Goal: Task Accomplishment & Management: Use online tool/utility

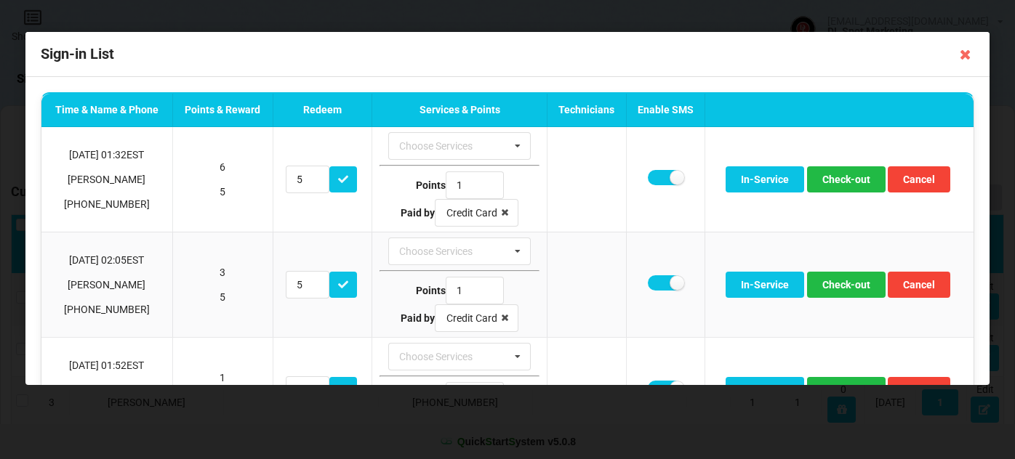
select select "25"
click at [965, 52] on icon at bounding box center [965, 54] width 23 height 23
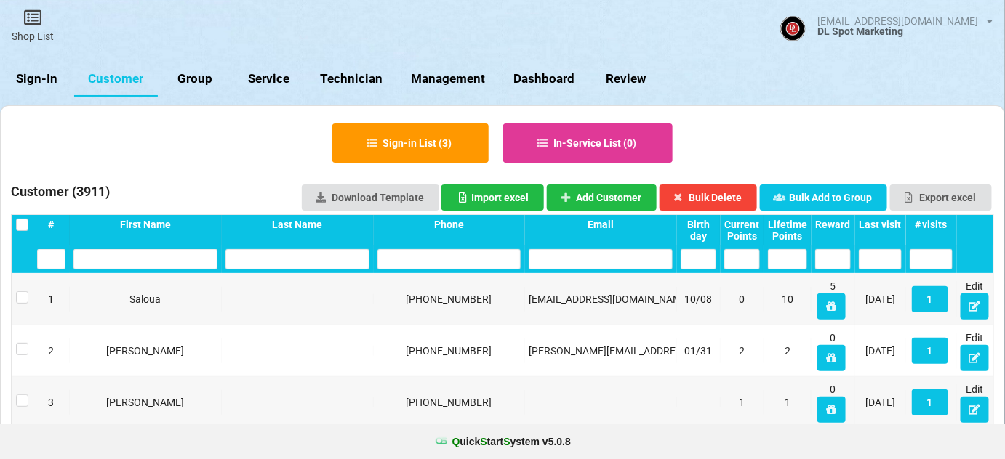
click at [42, 79] on link "Sign-In" at bounding box center [37, 79] width 74 height 35
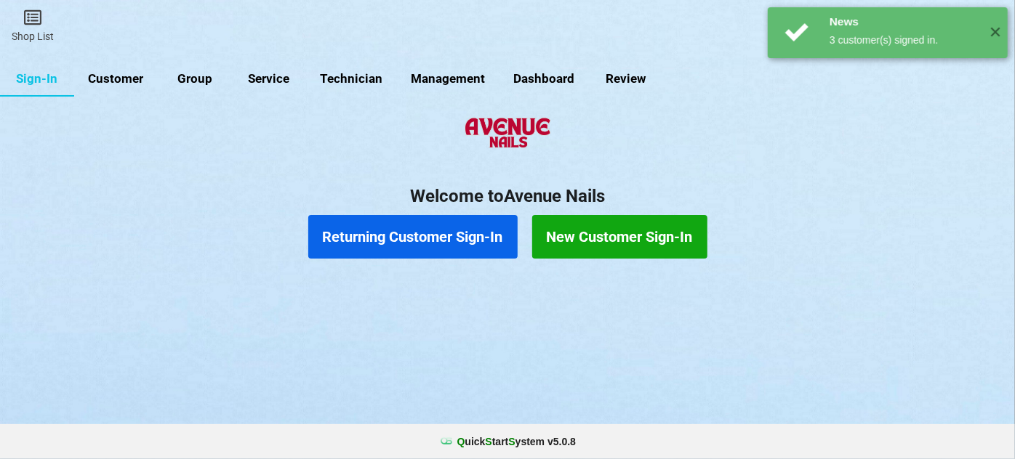
click at [134, 71] on link "Customer" at bounding box center [116, 79] width 84 height 35
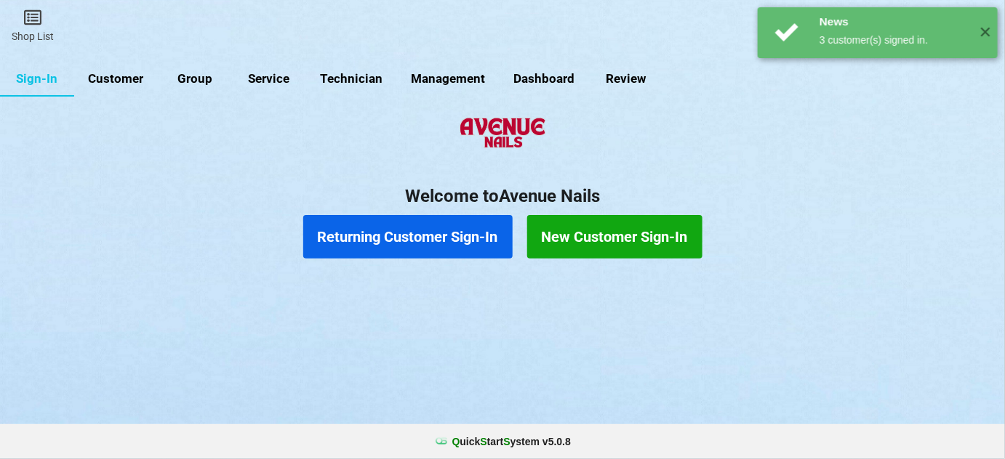
select select "25"
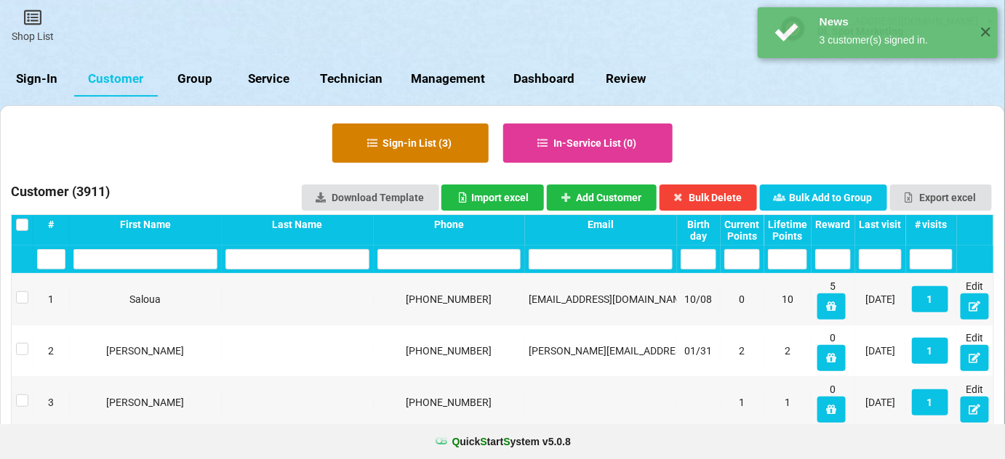
click at [398, 141] on button "Sign-in List ( 3 )" at bounding box center [410, 143] width 156 height 39
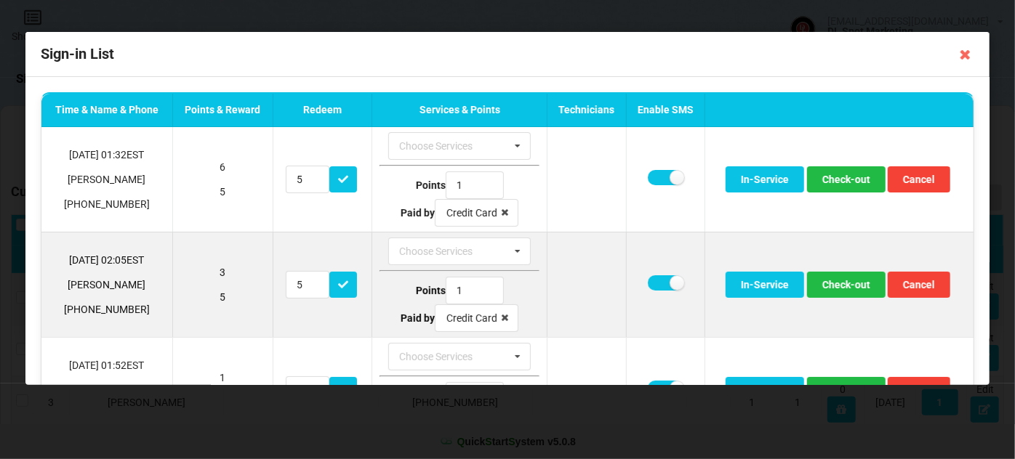
scroll to position [71, 0]
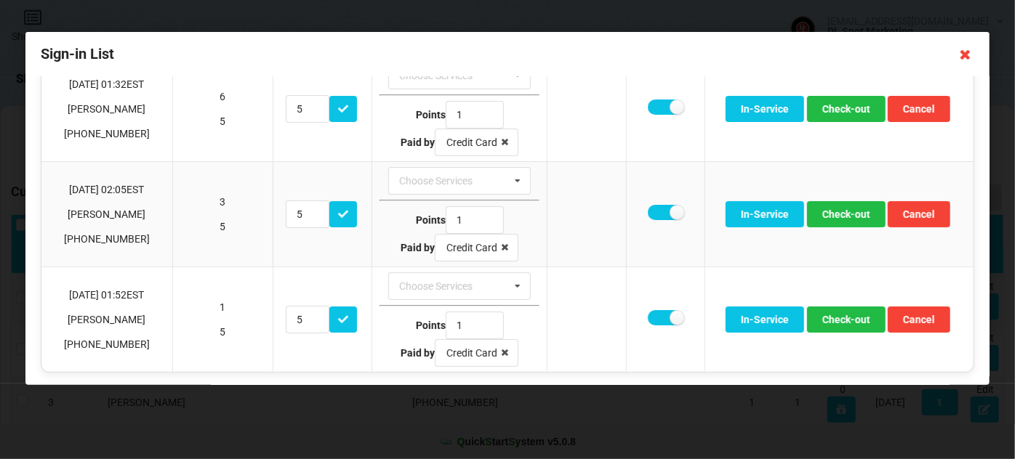
click at [965, 57] on icon at bounding box center [965, 54] width 23 height 23
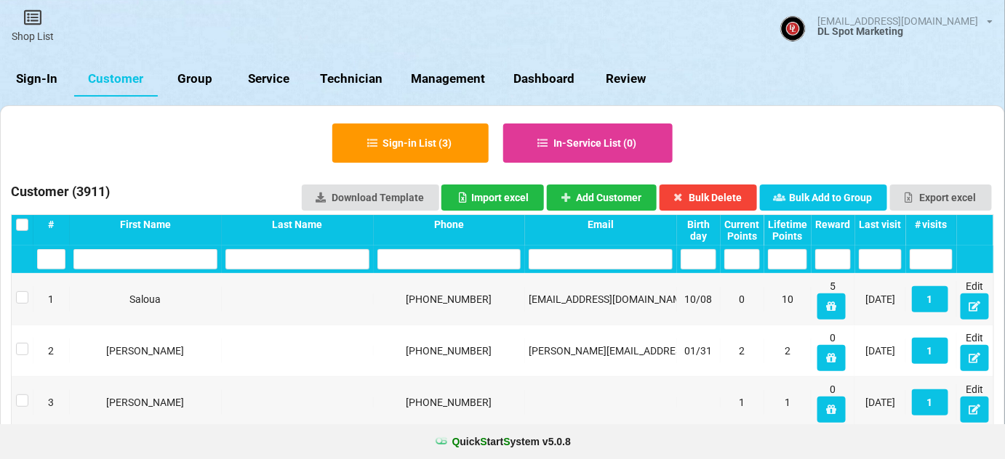
click at [47, 84] on link "Sign-In" at bounding box center [37, 79] width 74 height 35
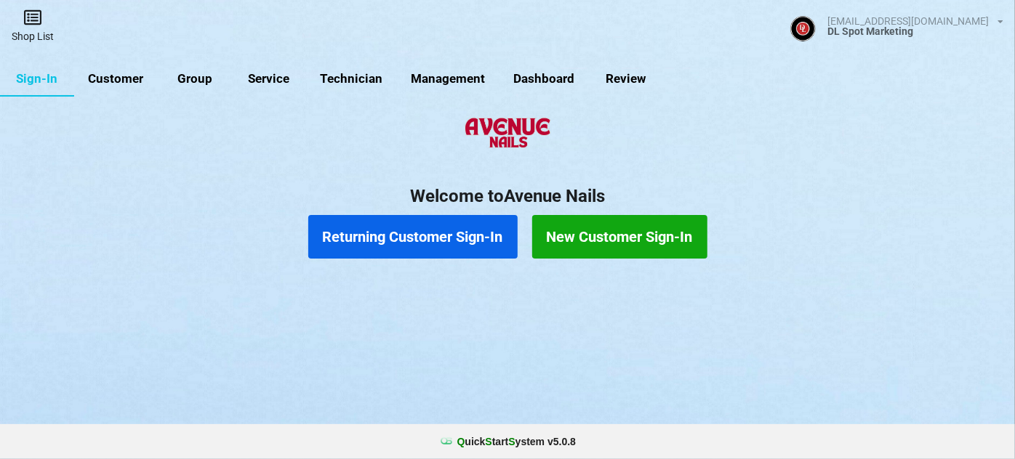
click at [25, 17] on icon at bounding box center [33, 17] width 20 height 17
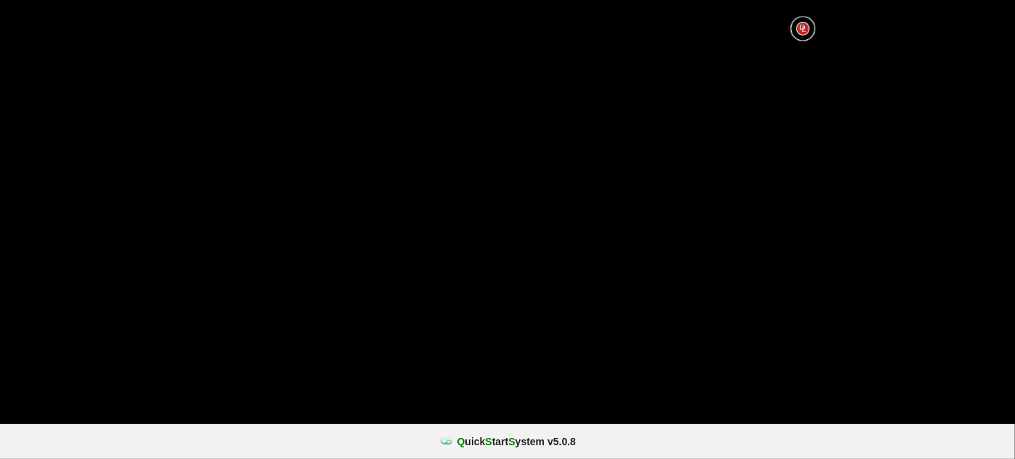
select select "25"
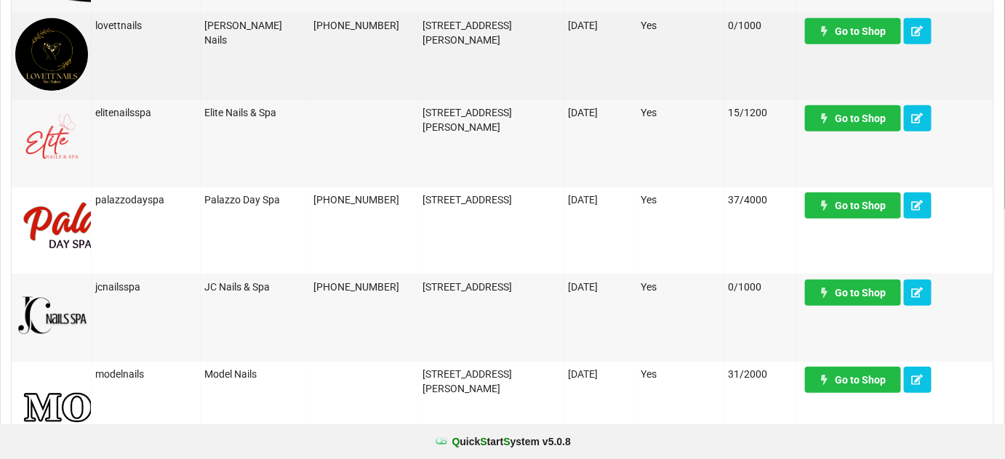
scroll to position [264, 0]
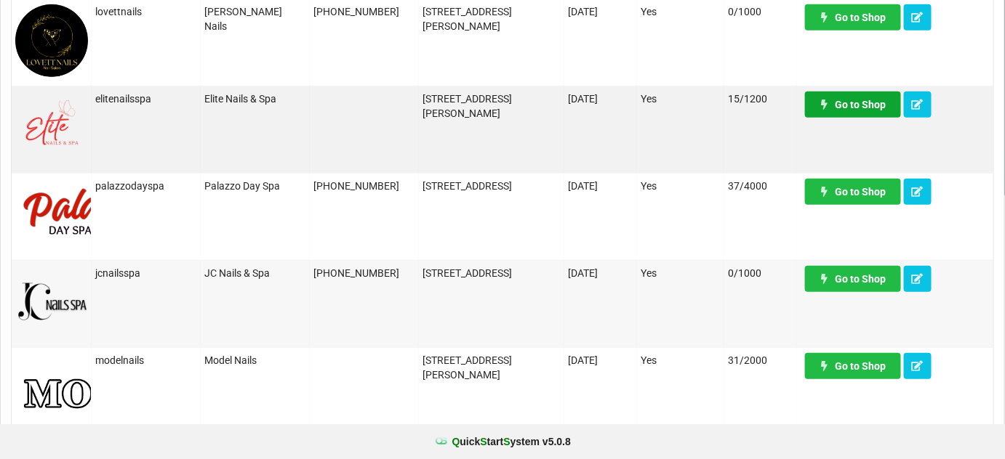
click at [858, 102] on link "Go to Shop" at bounding box center [853, 105] width 96 height 26
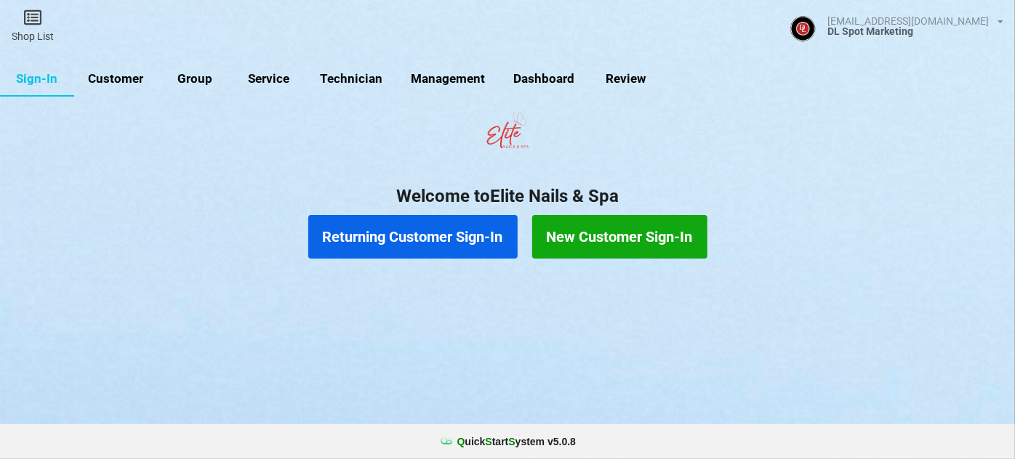
click at [115, 78] on link "Customer" at bounding box center [133, 85] width 80 height 33
select select "25"
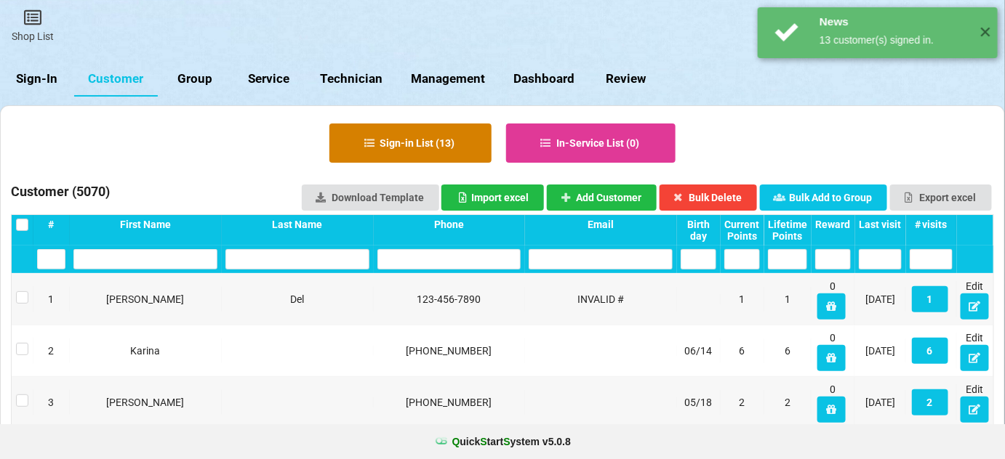
click at [440, 137] on button "Sign-in List ( 13 )" at bounding box center [410, 143] width 162 height 39
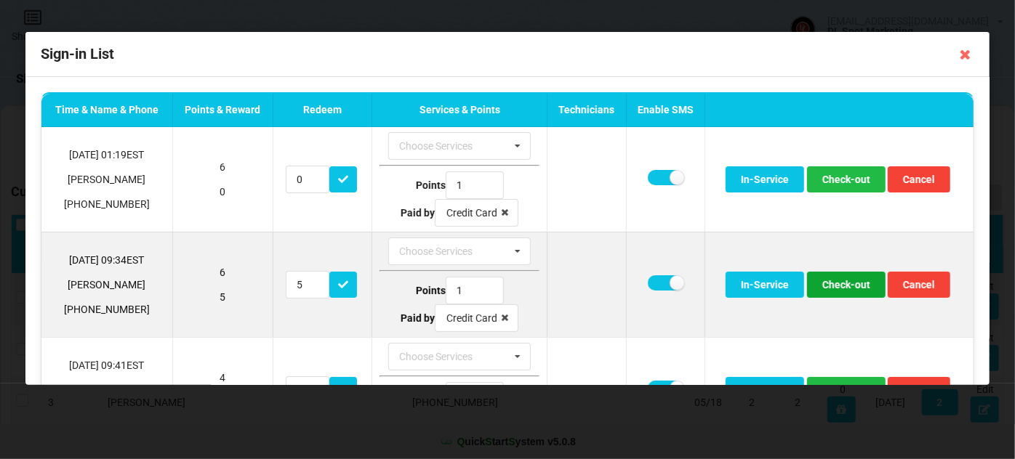
click at [835, 283] on button "Check-out" at bounding box center [846, 285] width 78 height 26
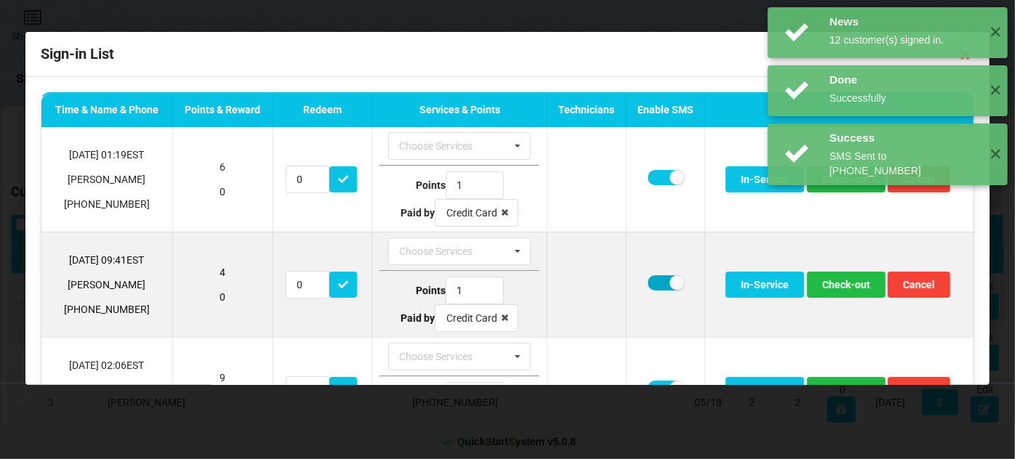
click at [657, 279] on label at bounding box center [666, 282] width 36 height 15
checkbox input "false"
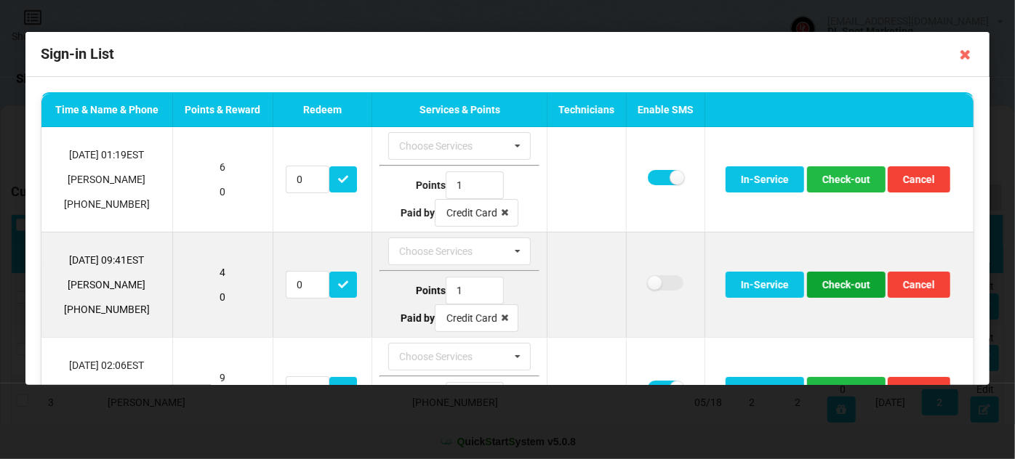
click at [837, 285] on button "Check-out" at bounding box center [846, 285] width 78 height 26
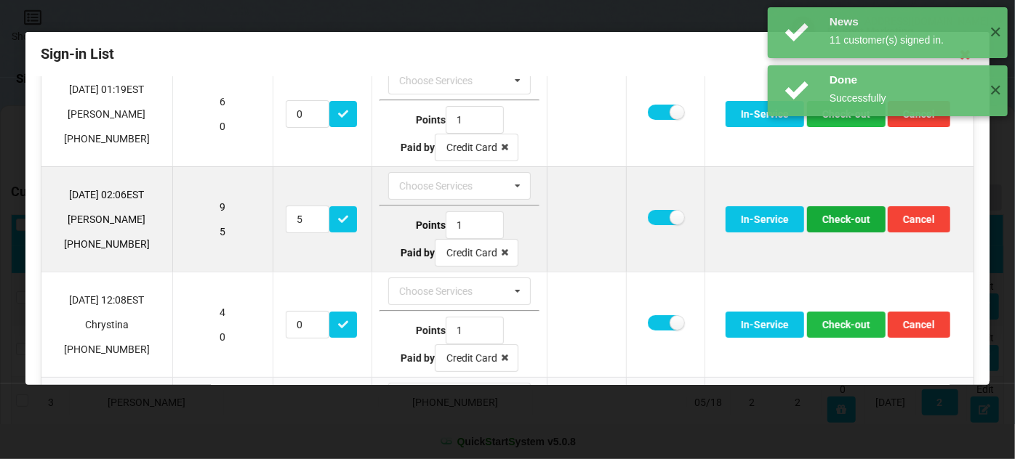
scroll to position [88, 0]
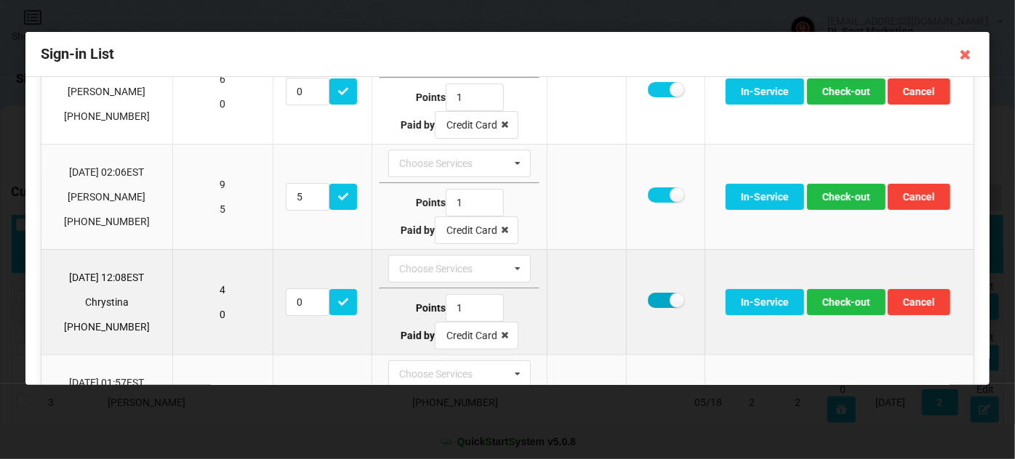
click at [656, 298] on label at bounding box center [666, 300] width 36 height 15
checkbox input "false"
click at [839, 304] on button "Check-out" at bounding box center [846, 302] width 78 height 26
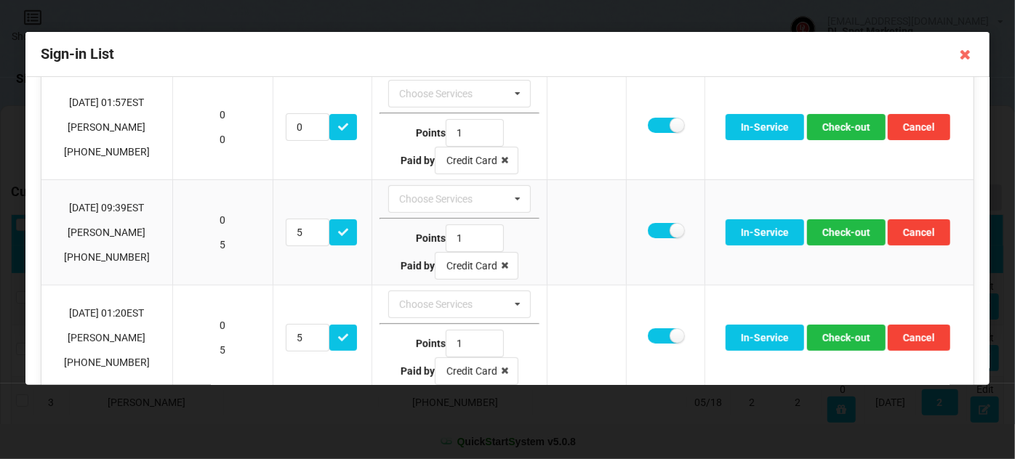
scroll to position [264, 0]
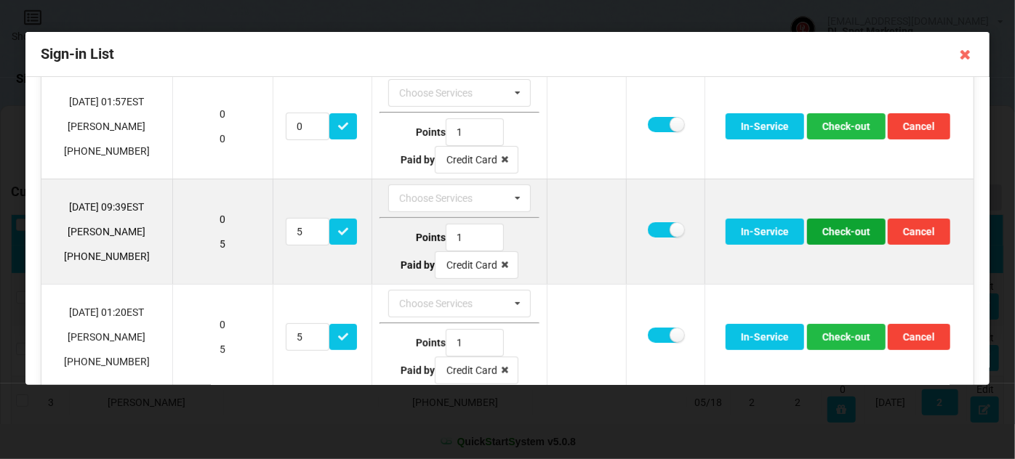
click at [847, 228] on button "Check-out" at bounding box center [846, 232] width 78 height 26
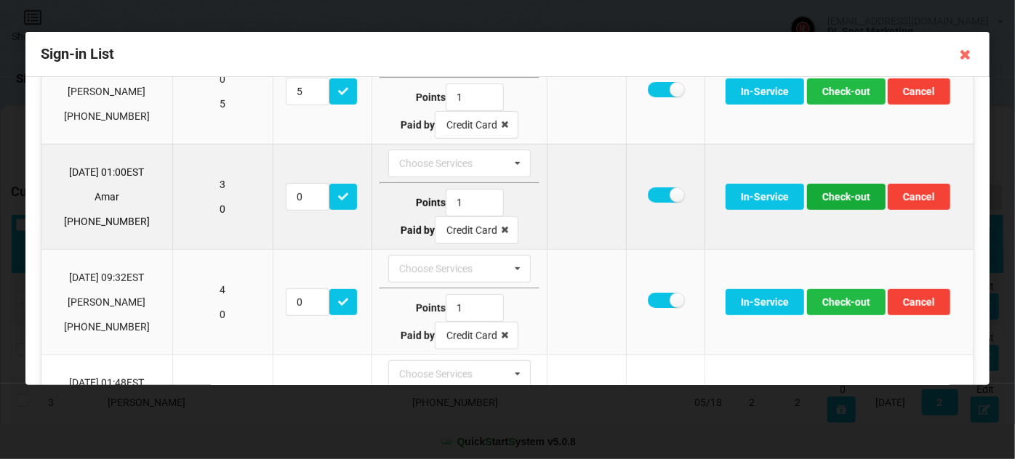
scroll to position [440, 0]
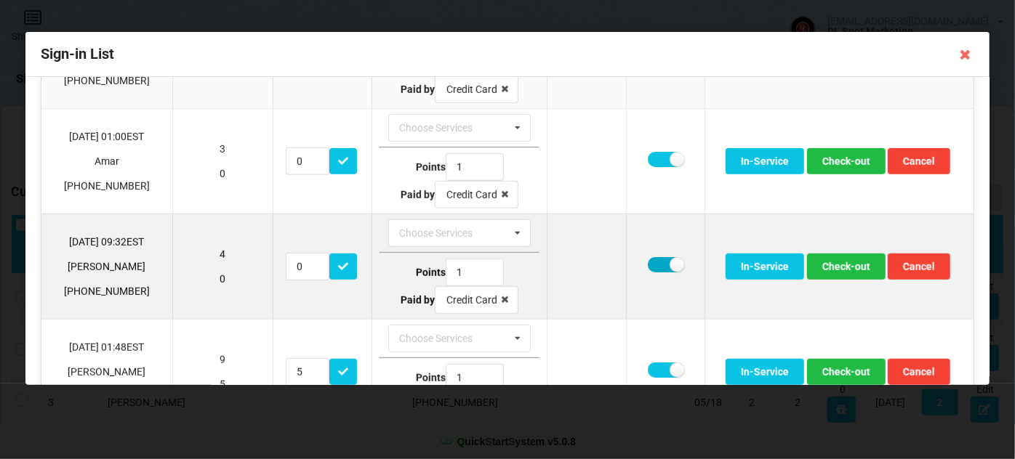
click at [653, 260] on label at bounding box center [666, 264] width 36 height 15
checkbox input "false"
click at [845, 261] on button "Check-out" at bounding box center [846, 267] width 78 height 26
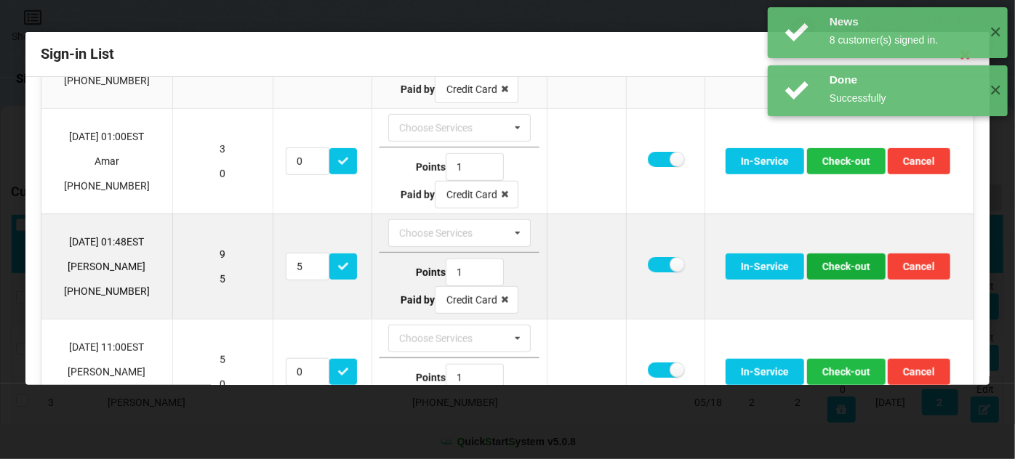
scroll to position [528, 0]
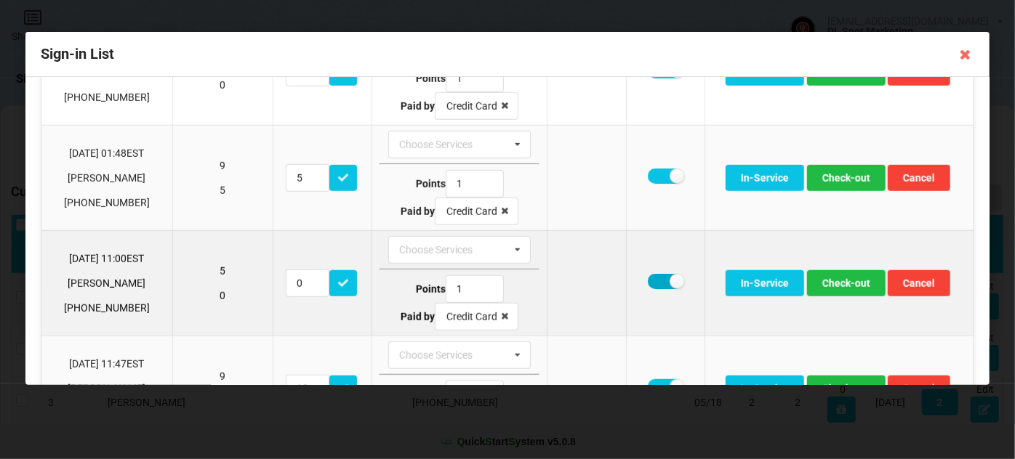
click at [653, 274] on label at bounding box center [666, 281] width 36 height 15
checkbox input "false"
click at [845, 276] on button "Check-out" at bounding box center [846, 283] width 78 height 26
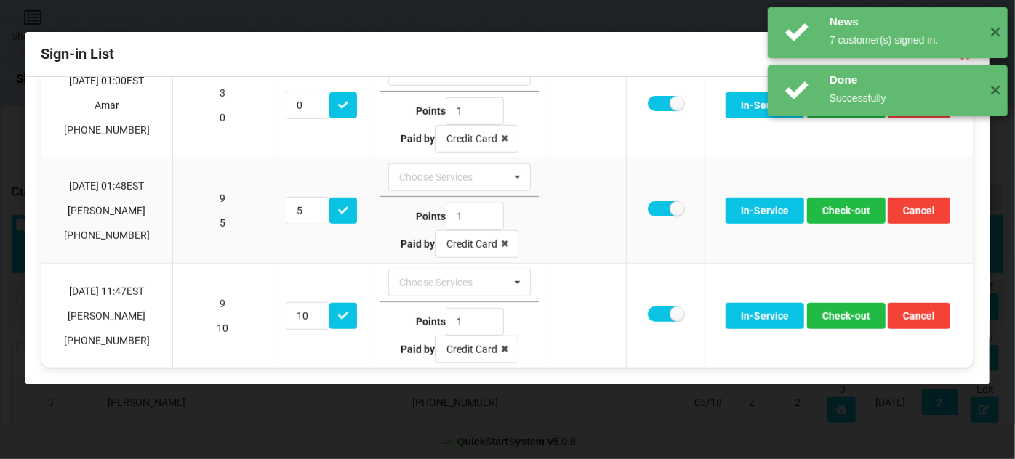
scroll to position [488, 0]
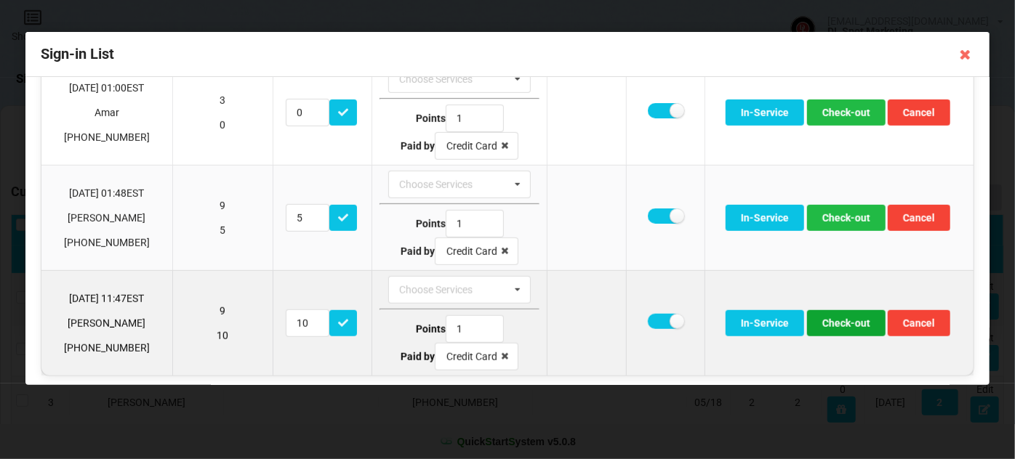
click at [849, 320] on button "Check-out" at bounding box center [846, 323] width 78 height 26
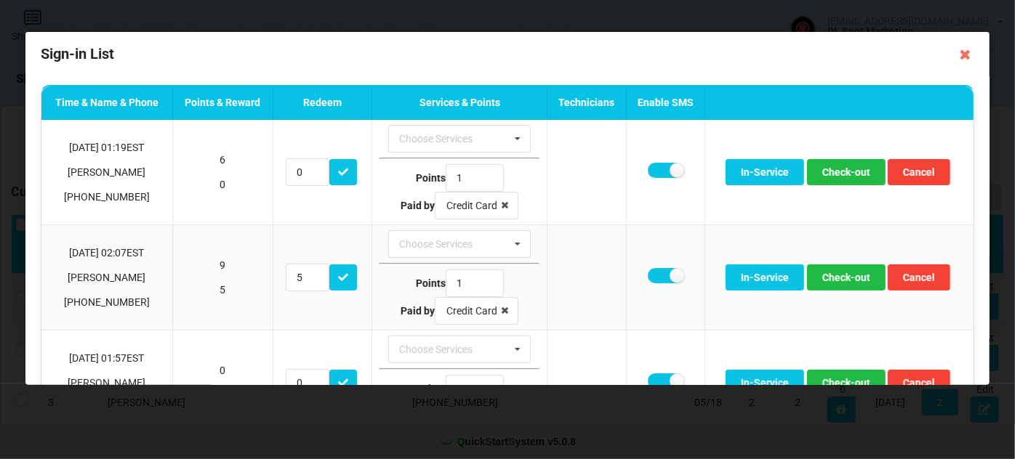
scroll to position [0, 0]
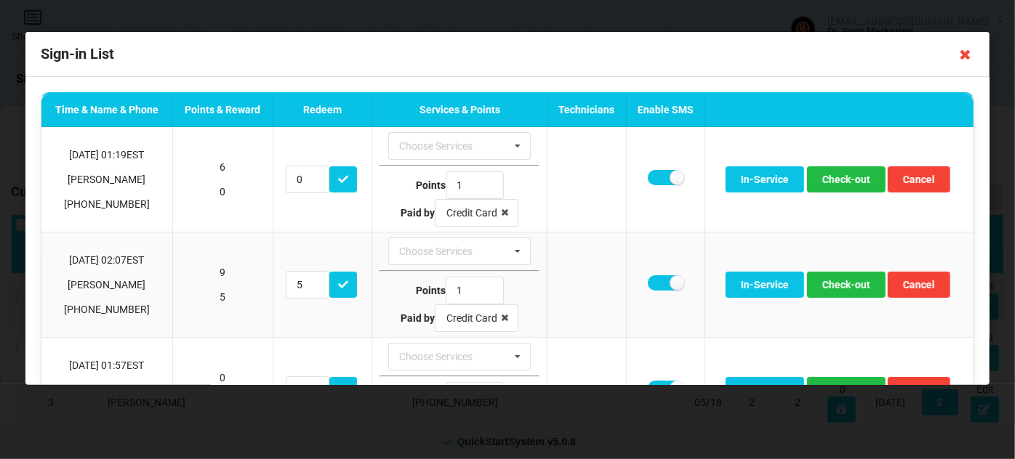
click at [965, 55] on icon at bounding box center [965, 54] width 23 height 23
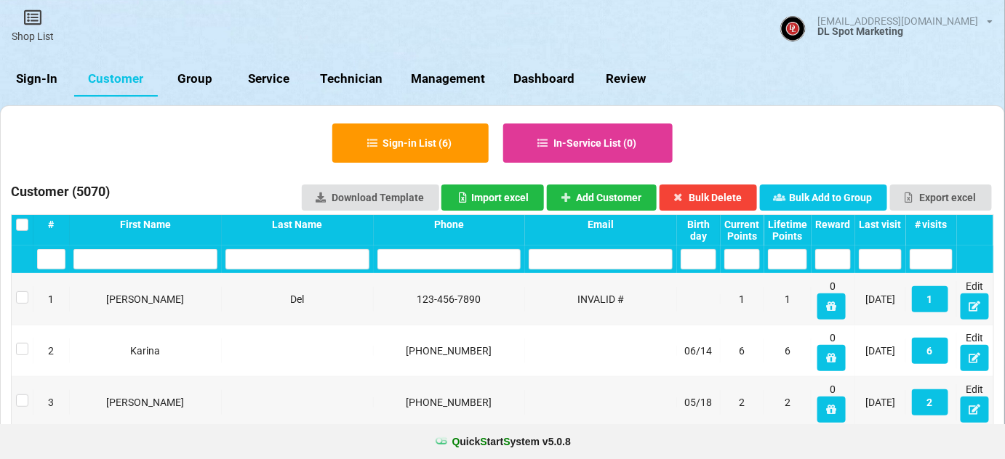
click at [46, 80] on link "Sign-In" at bounding box center [37, 79] width 74 height 35
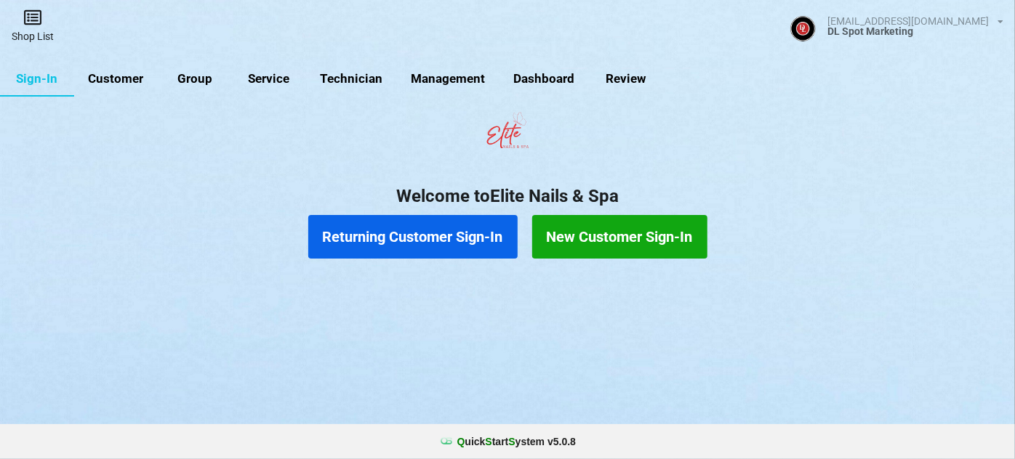
click at [31, 32] on link "Shop List" at bounding box center [32, 26] width 65 height 52
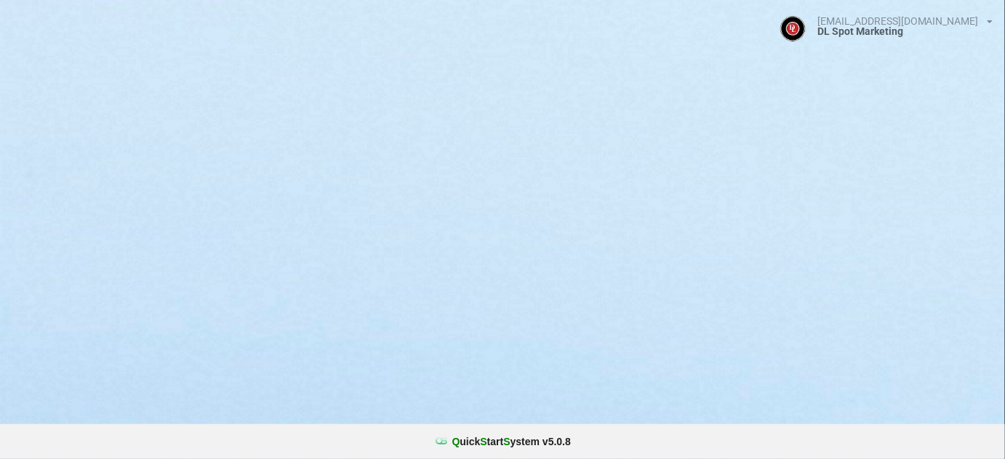
select select "25"
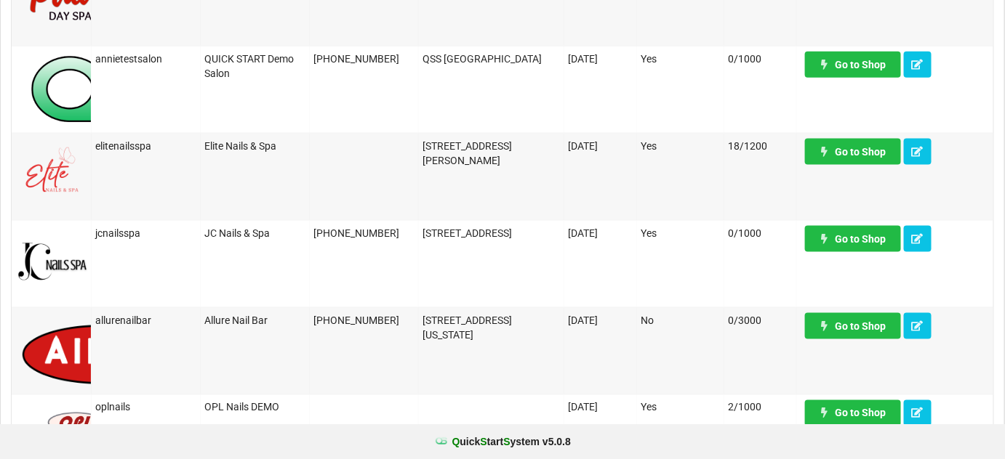
scroll to position [475, 0]
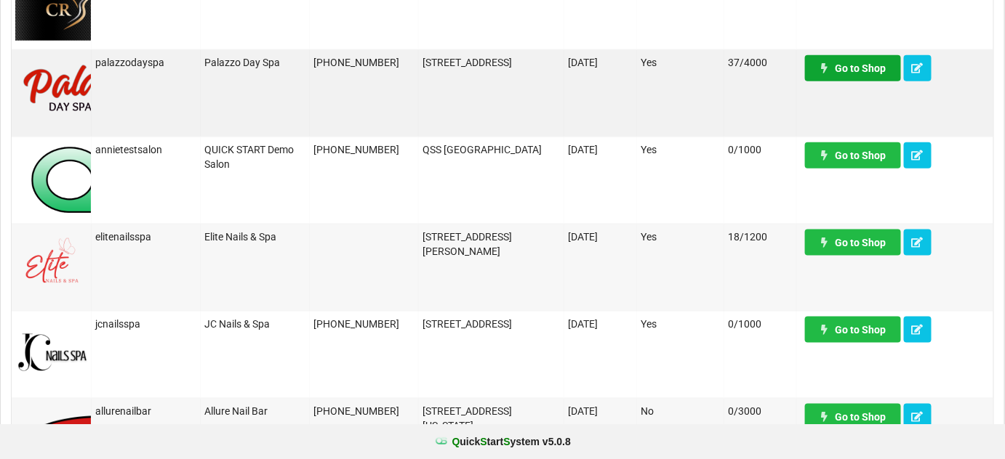
click at [868, 69] on link "Go to Shop" at bounding box center [853, 68] width 96 height 26
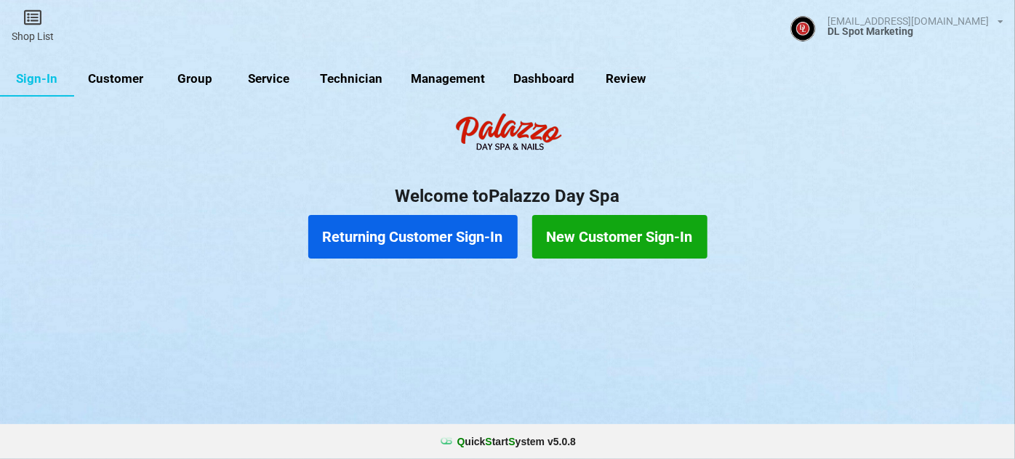
click at [129, 79] on link "Customer" at bounding box center [116, 79] width 84 height 35
select select "25"
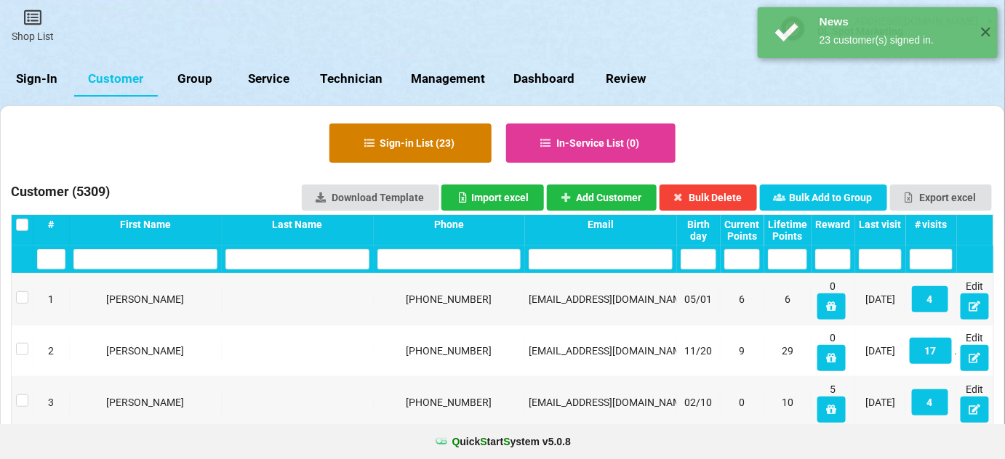
click at [422, 145] on button "Sign-in List ( 23 )" at bounding box center [410, 143] width 162 height 39
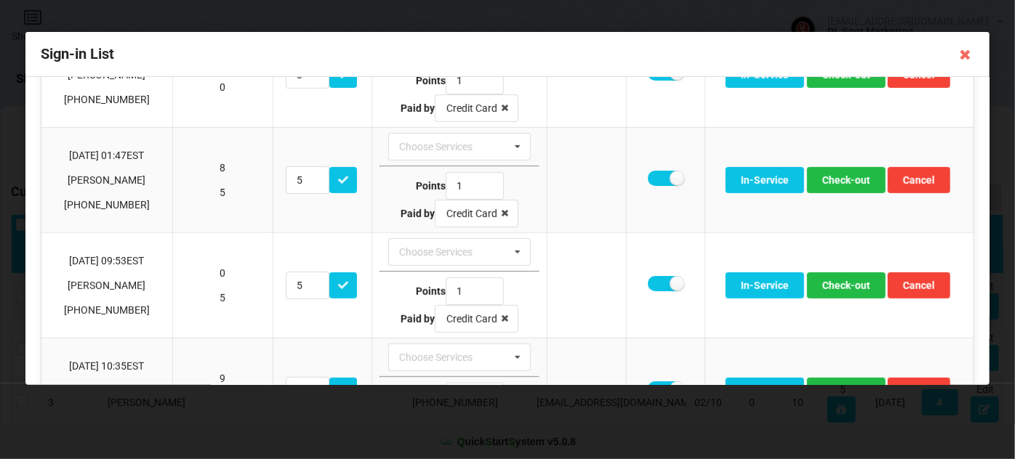
scroll to position [353, 0]
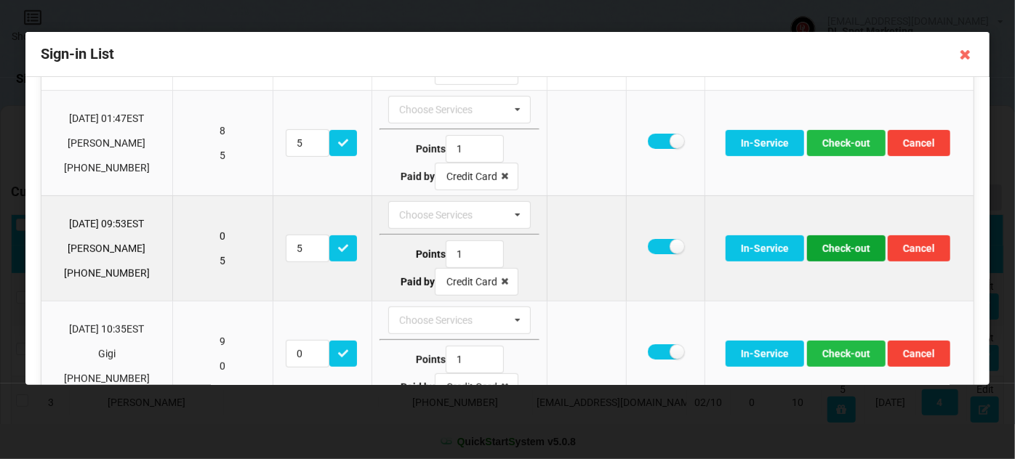
click at [845, 246] on button "Check-out" at bounding box center [846, 248] width 78 height 26
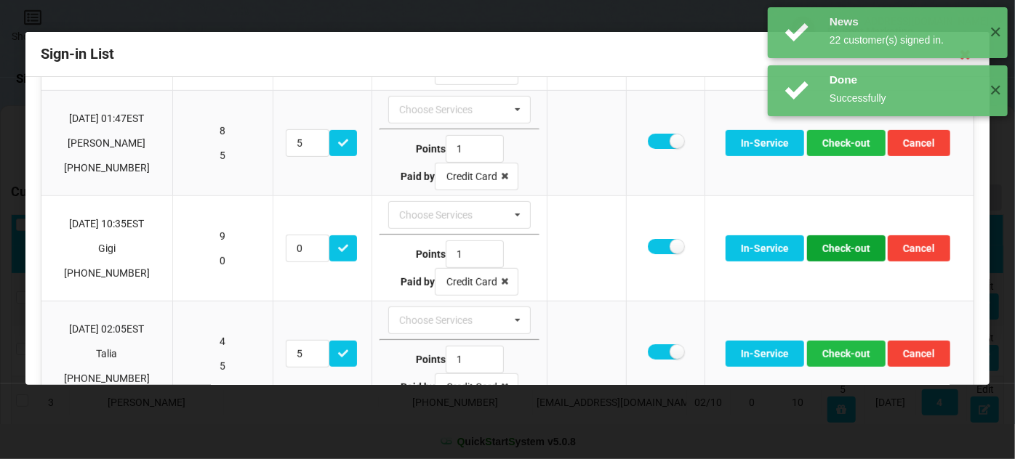
click at [845, 246] on button "Check-out" at bounding box center [846, 248] width 78 height 26
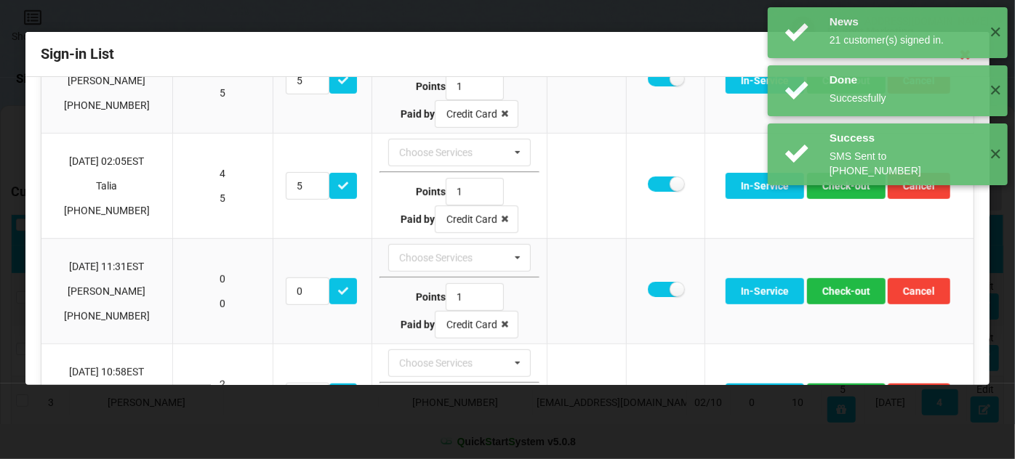
scroll to position [440, 0]
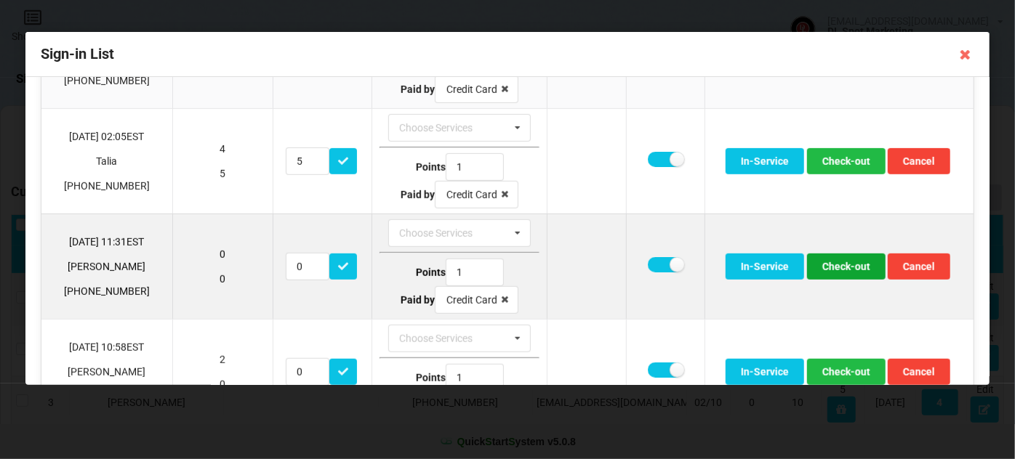
click at [836, 258] on button "Check-out" at bounding box center [846, 267] width 78 height 26
click at [649, 261] on label at bounding box center [666, 264] width 36 height 15
checkbox input "false"
click at [836, 261] on button "Check-out" at bounding box center [846, 267] width 78 height 26
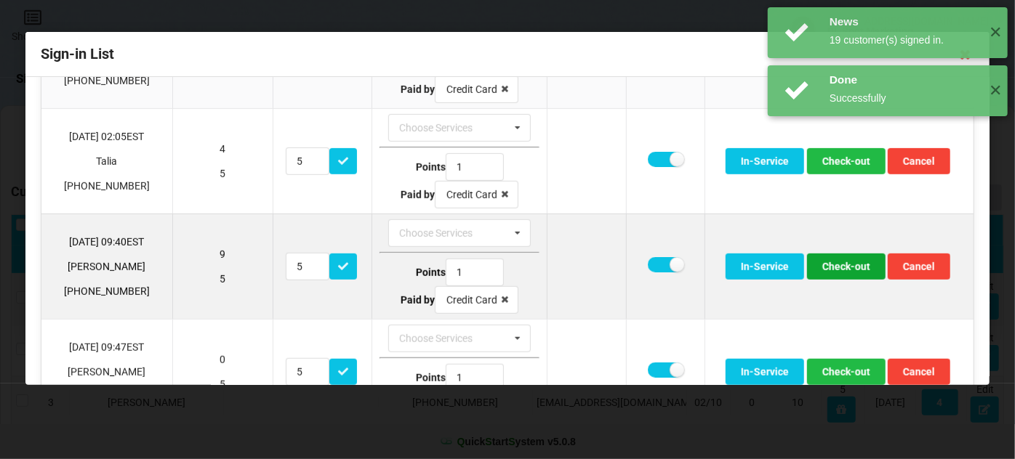
click at [834, 261] on button "Check-out" at bounding box center [846, 267] width 78 height 26
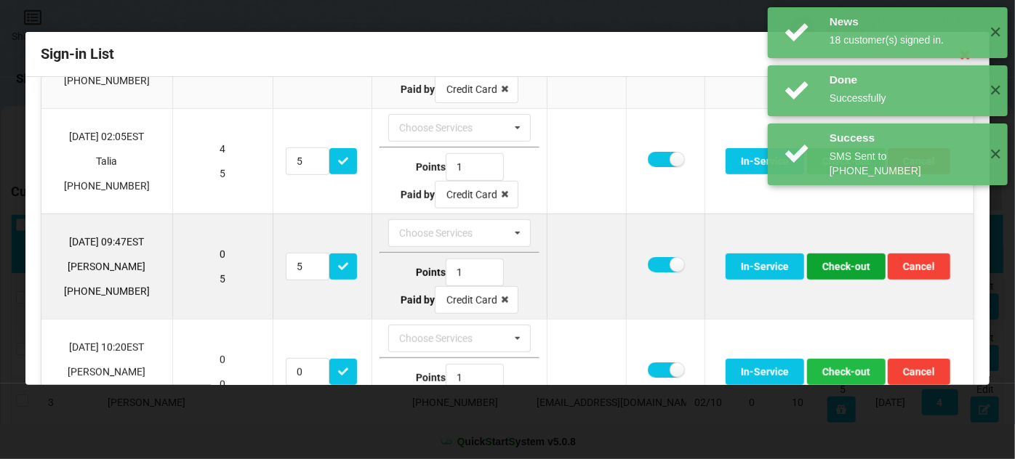
click at [833, 261] on button "Check-out" at bounding box center [846, 267] width 78 height 26
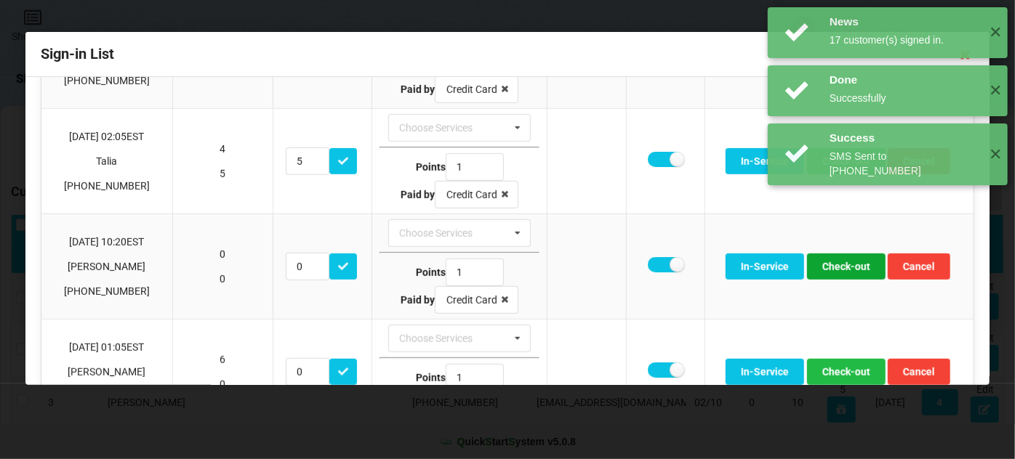
click at [833, 261] on button "Check-out" at bounding box center [846, 267] width 78 height 26
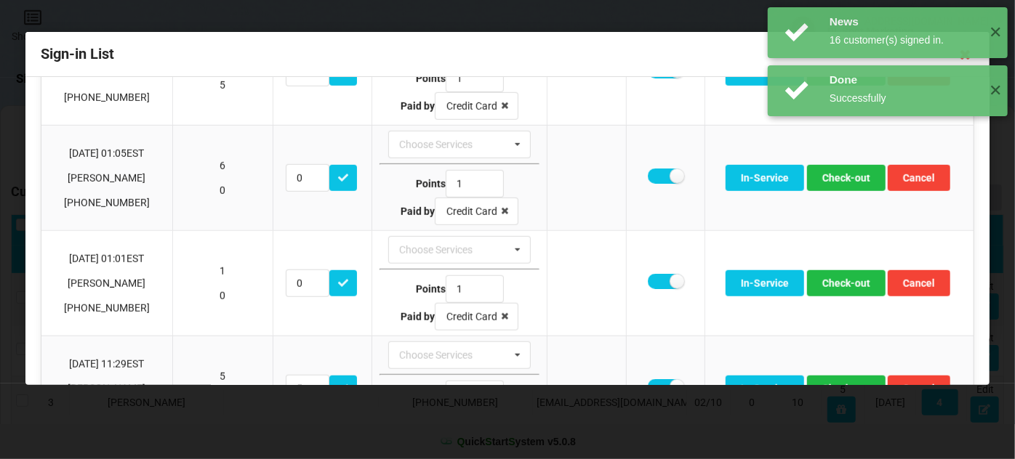
scroll to position [616, 0]
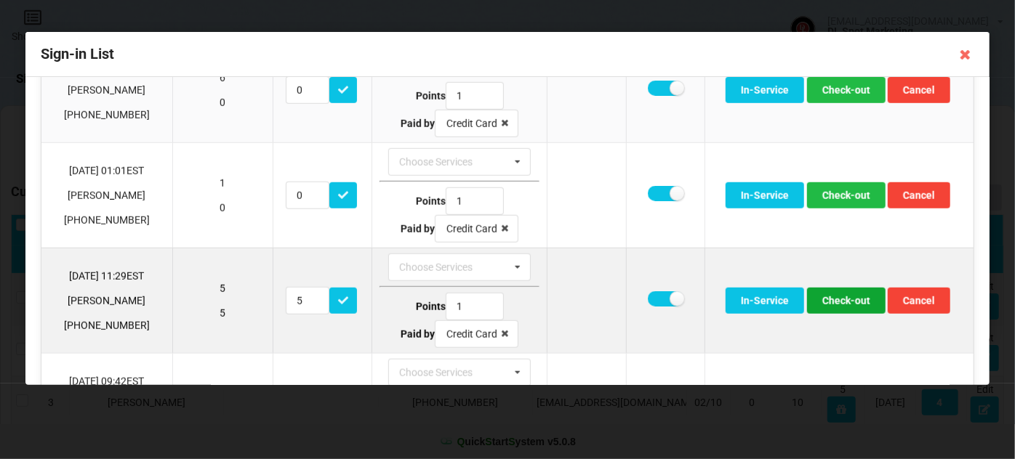
click at [845, 293] on button "Check-out" at bounding box center [846, 301] width 78 height 26
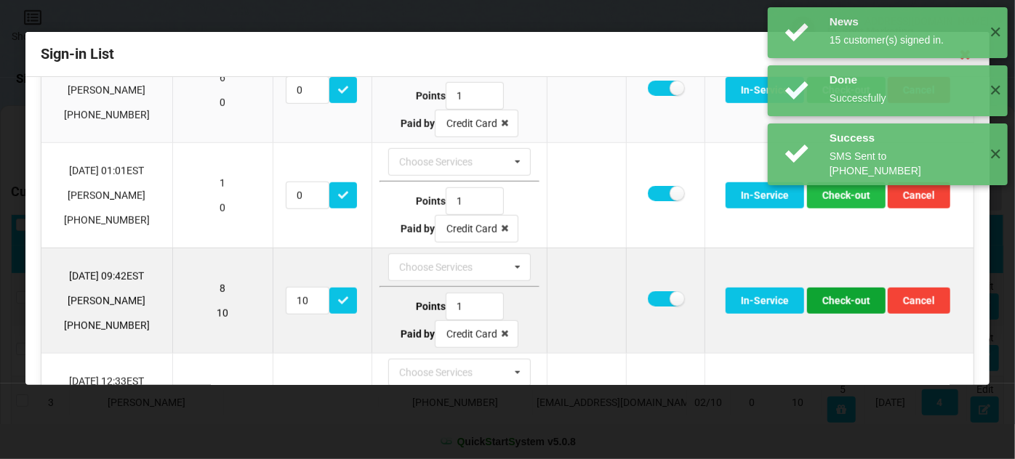
click at [841, 294] on button "Check-out" at bounding box center [846, 301] width 78 height 26
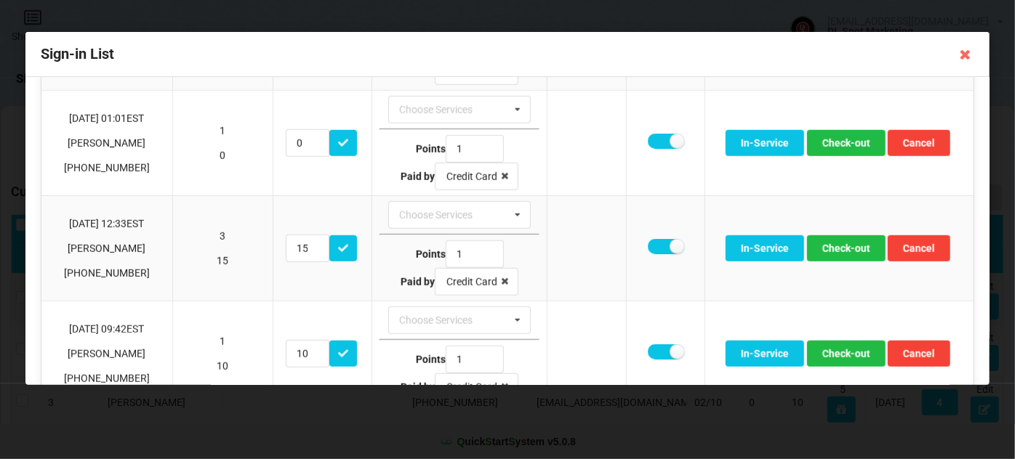
scroll to position [704, 0]
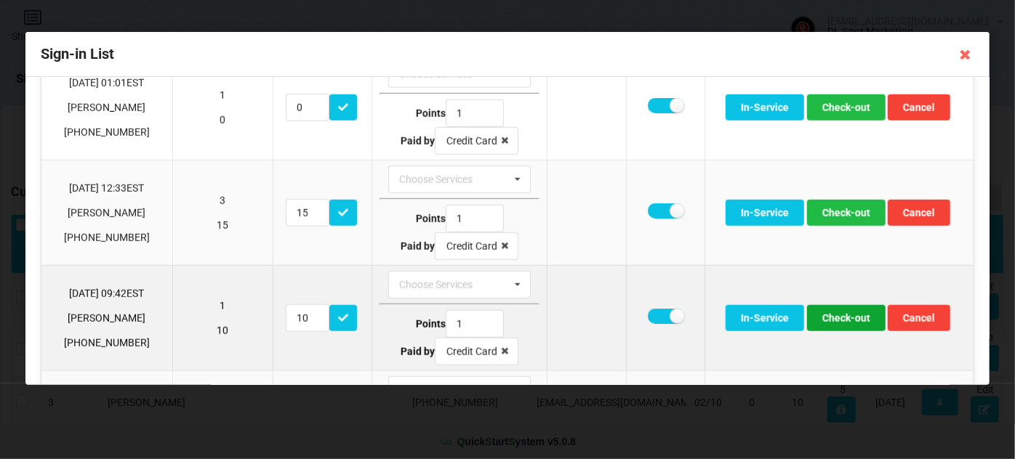
click at [850, 307] on button "Check-out" at bounding box center [846, 318] width 78 height 26
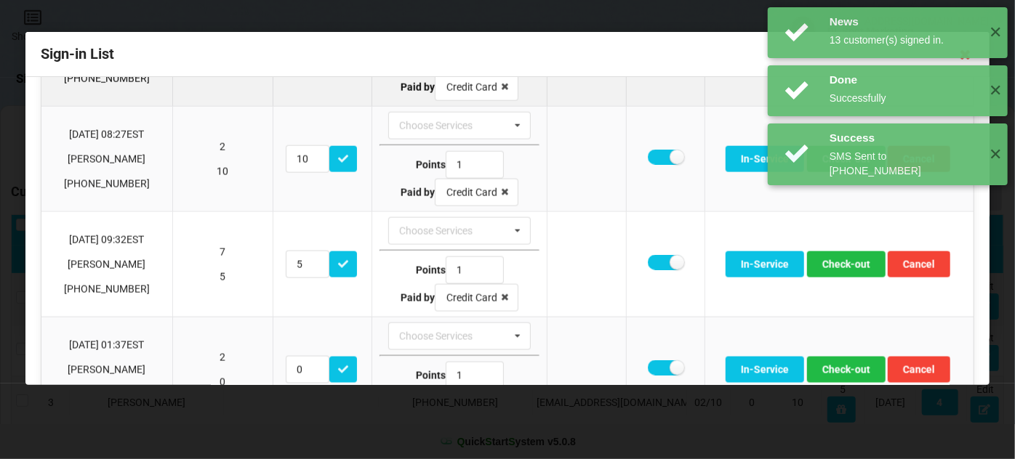
scroll to position [792, 0]
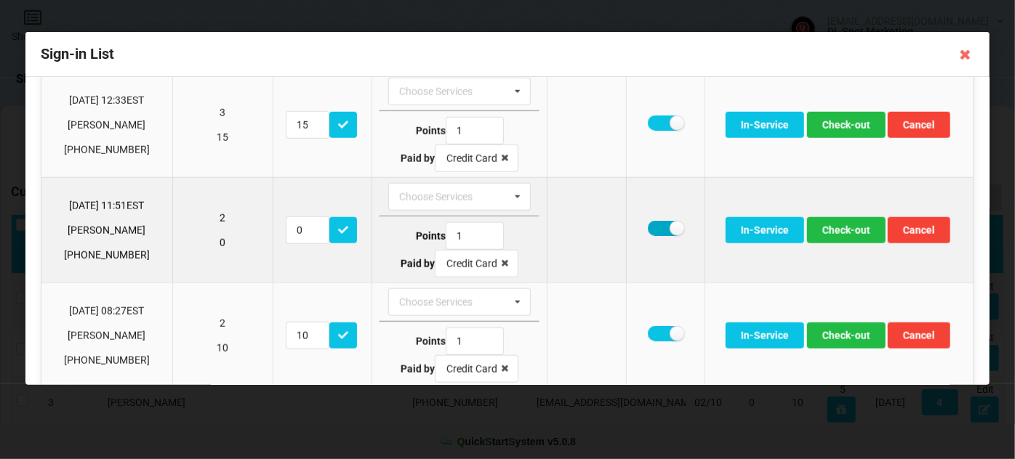
click at [652, 221] on label at bounding box center [666, 228] width 36 height 15
checkbox input "false"
click at [844, 222] on button "Check-out" at bounding box center [846, 230] width 78 height 26
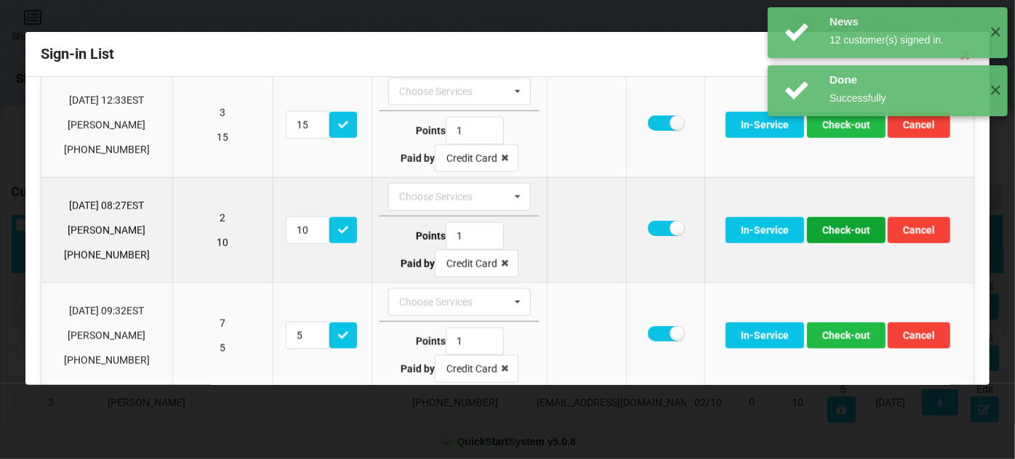
click at [837, 222] on button "Check-out" at bounding box center [846, 230] width 78 height 26
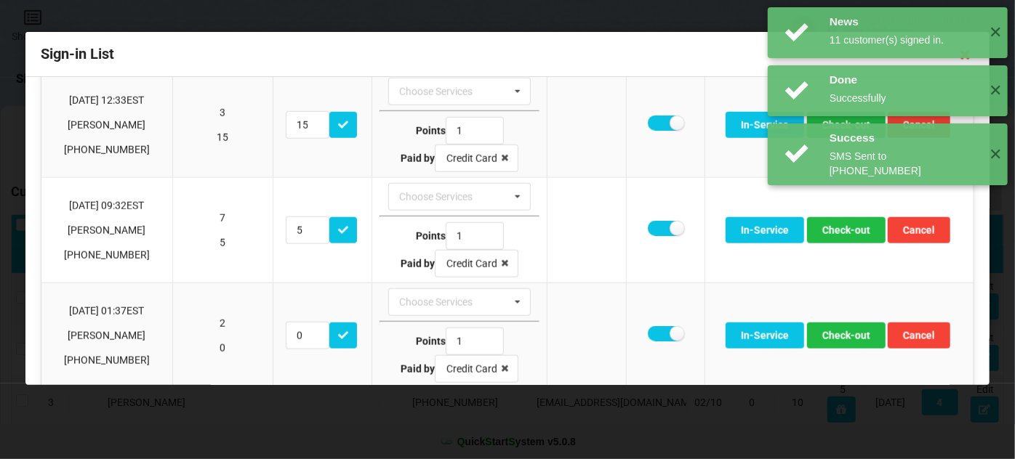
click at [837, 223] on div "News 12 customer(s) signed in. ✕" at bounding box center [888, 218] width 240 height 51
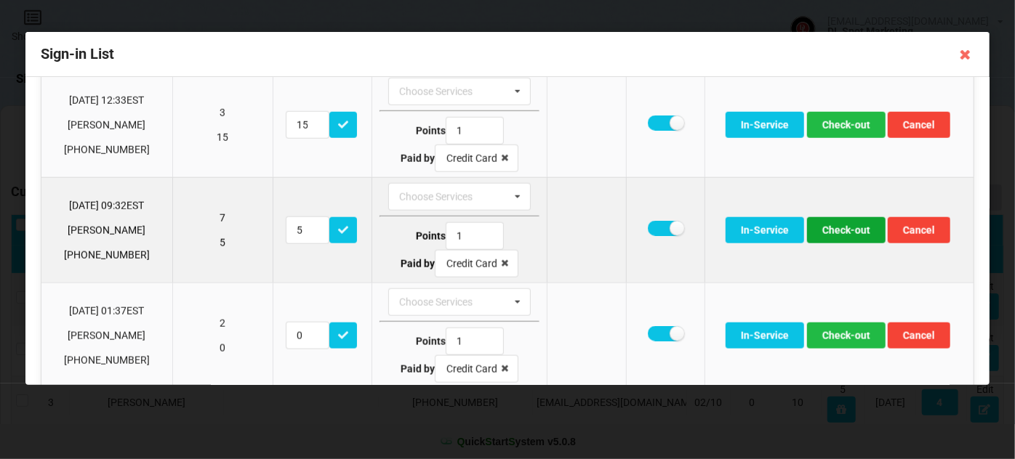
click at [845, 220] on button "Check-out" at bounding box center [846, 230] width 78 height 26
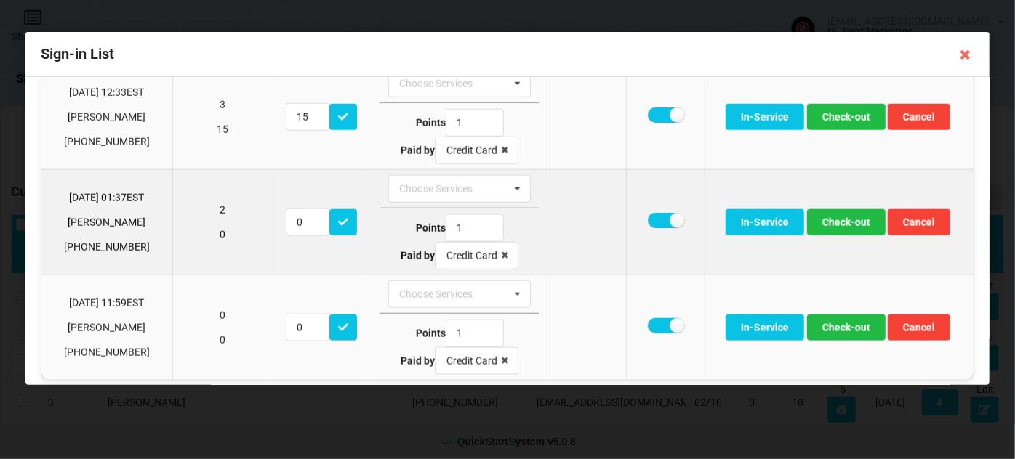
scroll to position [801, 0]
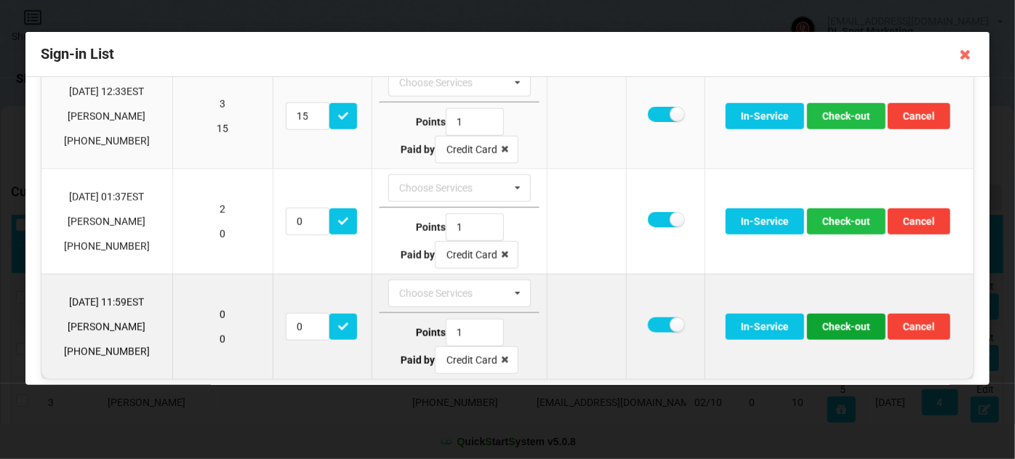
click at [845, 319] on button "Check-out" at bounding box center [846, 327] width 78 height 26
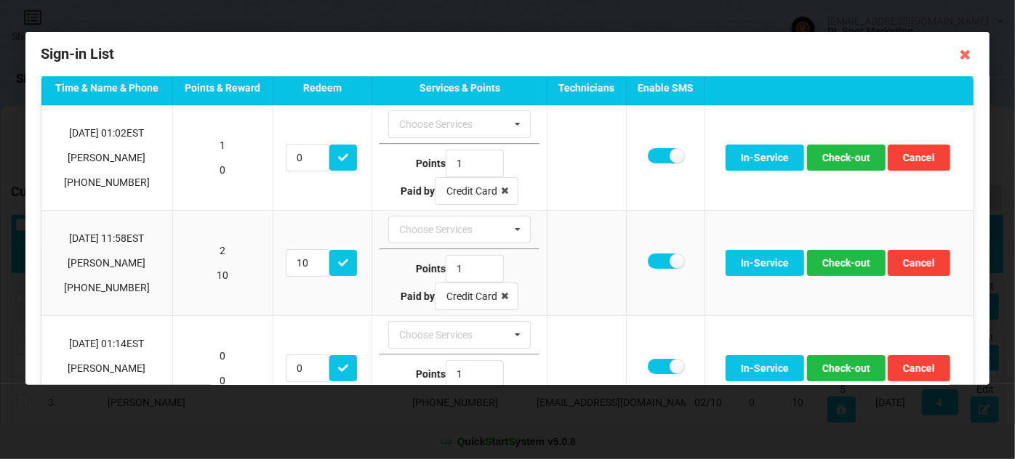
scroll to position [0, 0]
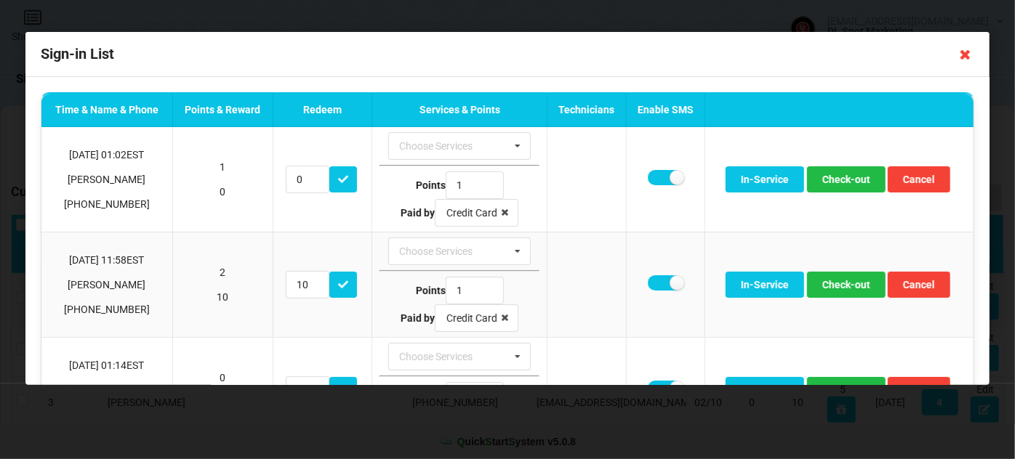
click at [965, 55] on icon at bounding box center [965, 54] width 23 height 23
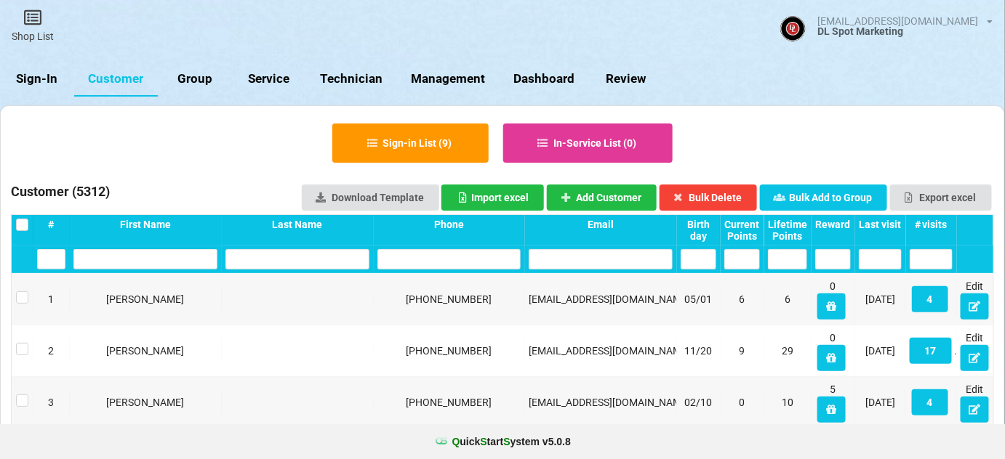
click at [39, 78] on link "Sign-In" at bounding box center [37, 79] width 74 height 35
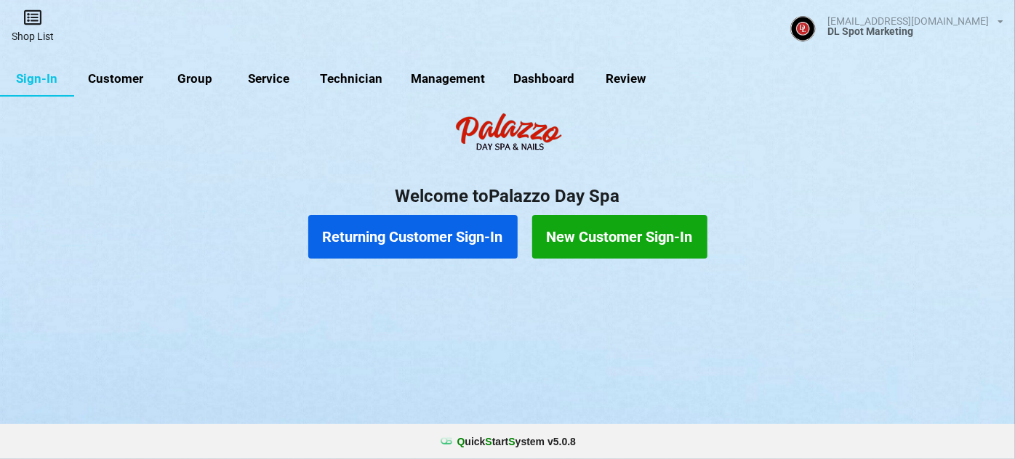
click at [34, 27] on link "Shop List" at bounding box center [32, 26] width 65 height 52
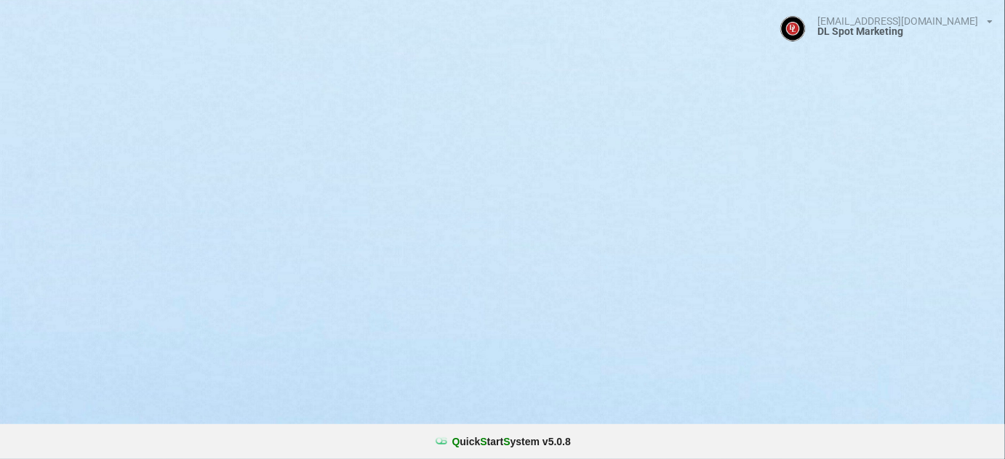
select select "25"
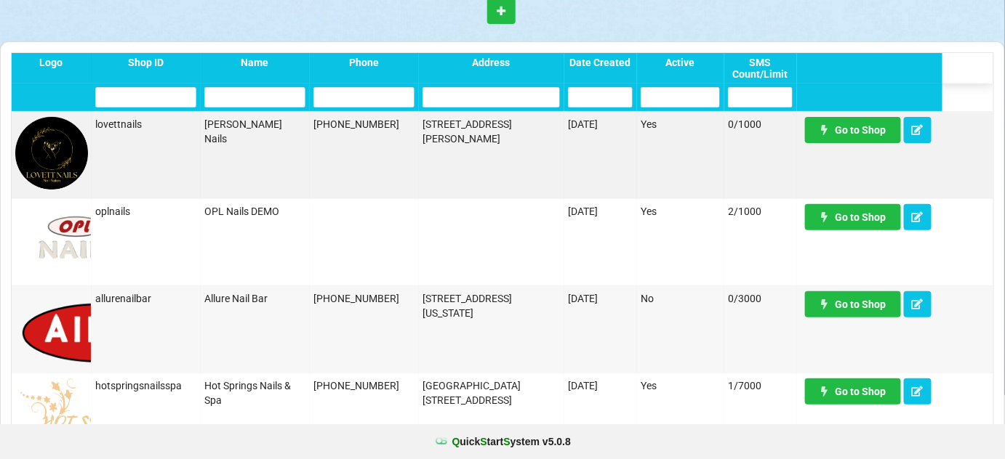
scroll to position [88, 0]
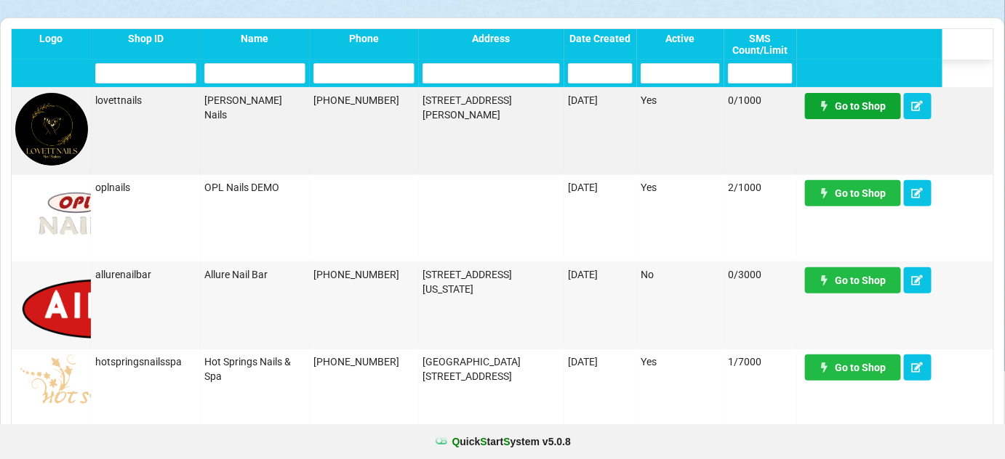
click at [844, 105] on link "Go to Shop" at bounding box center [853, 106] width 96 height 26
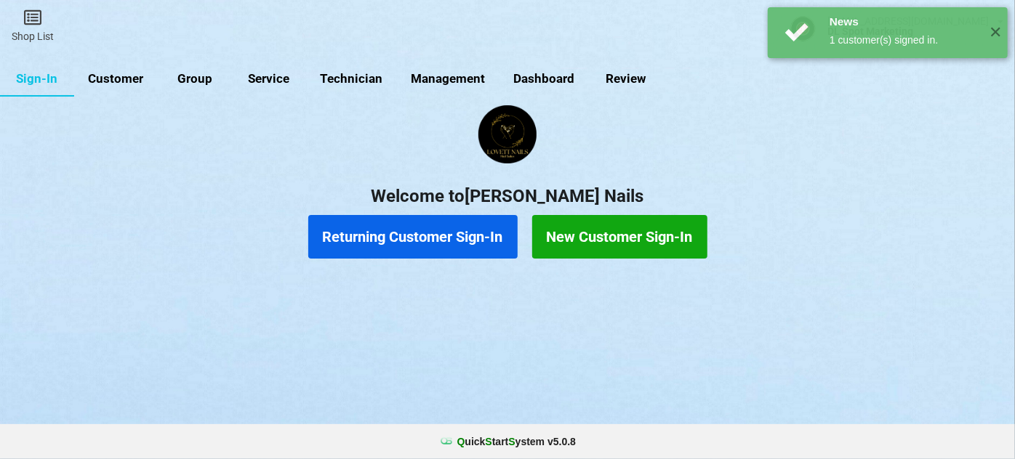
click at [114, 79] on link "Customer" at bounding box center [116, 79] width 84 height 35
select select "25"
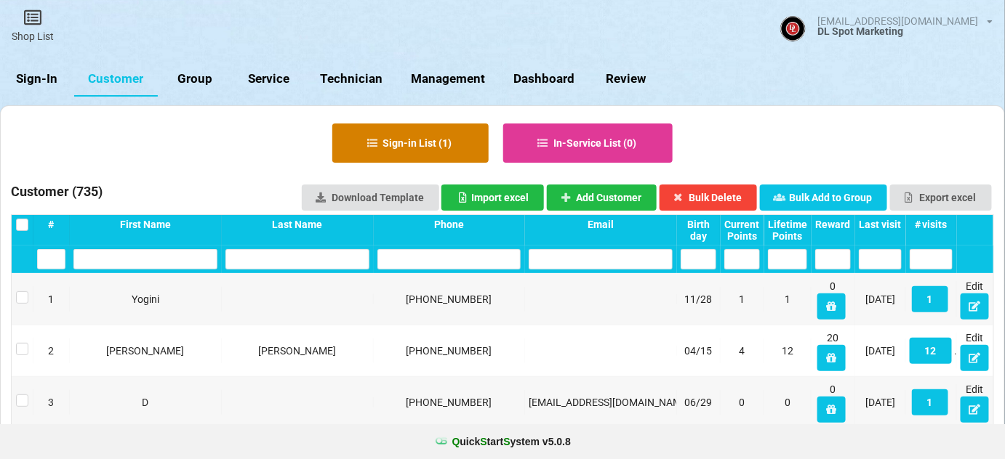
click at [420, 146] on button "Sign-in List ( 1 )" at bounding box center [410, 143] width 156 height 39
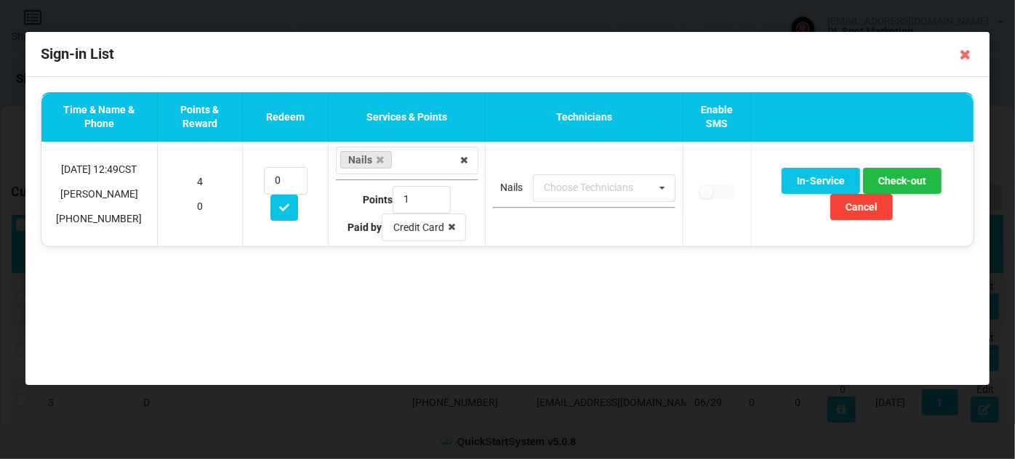
click at [968, 61] on icon at bounding box center [965, 54] width 23 height 23
